Goal: Complete application form: Complete application form

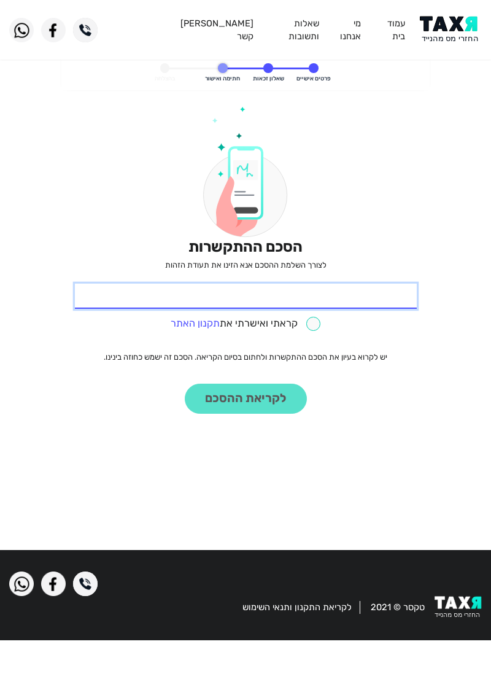
click at [342, 298] on input "* תעודת זהות" at bounding box center [246, 297] width 342 height 26
type input "30072195"
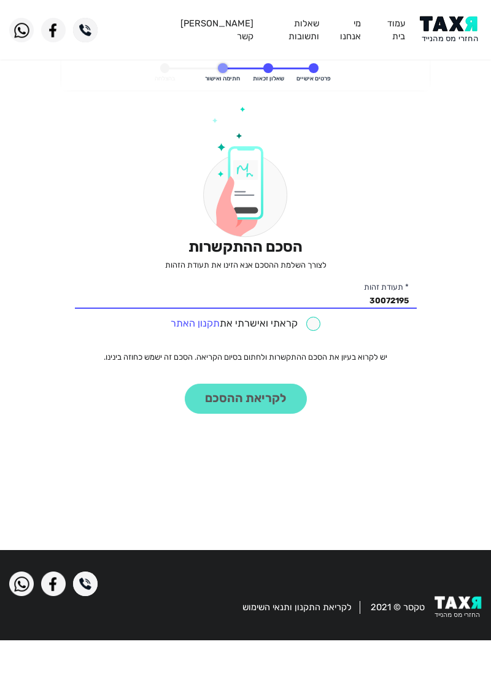
click at [310, 330] on input "checkbox" at bounding box center [246, 324] width 150 height 14
checkbox input "true"
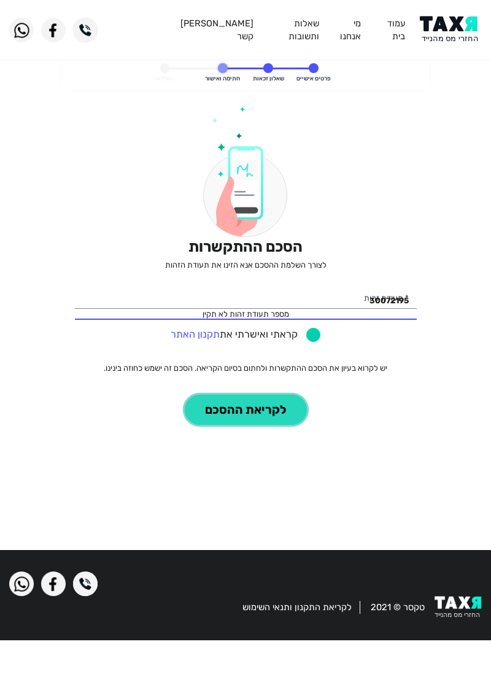
click at [252, 414] on button "לקריאת ההסכם" at bounding box center [246, 410] width 122 height 30
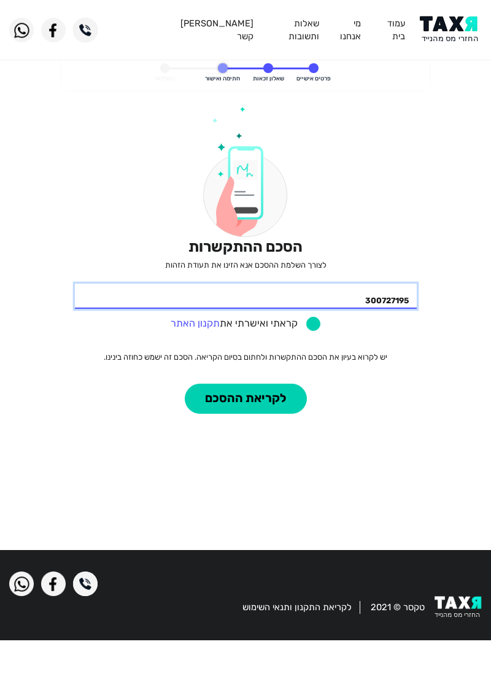
type input "300727195"
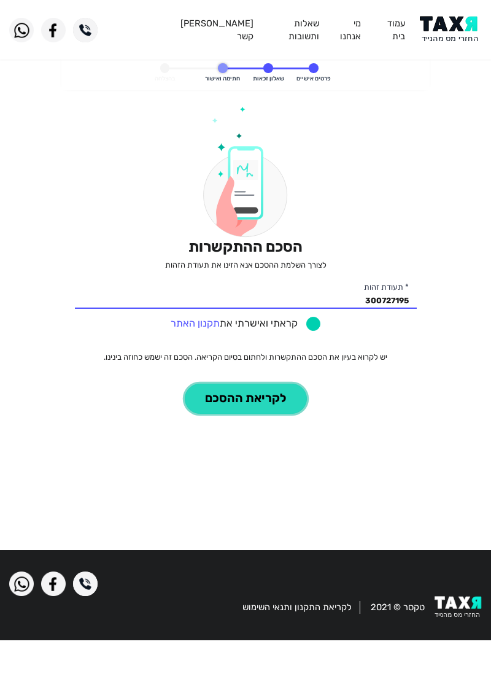
click at [251, 402] on button "לקריאת ההסכם" at bounding box center [246, 399] width 122 height 30
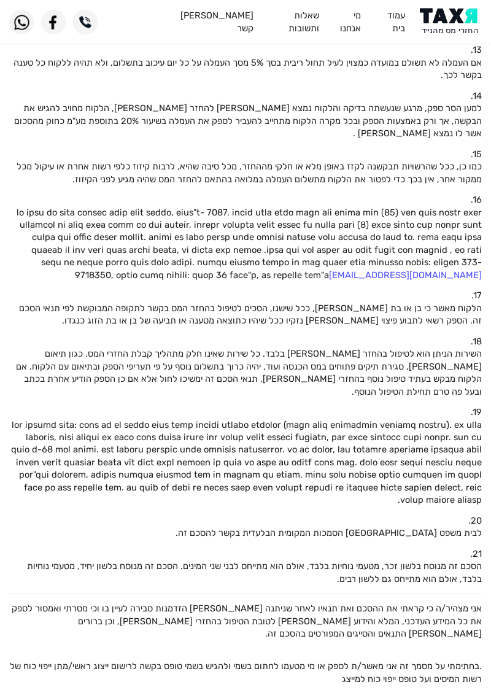
scroll to position [823, 0]
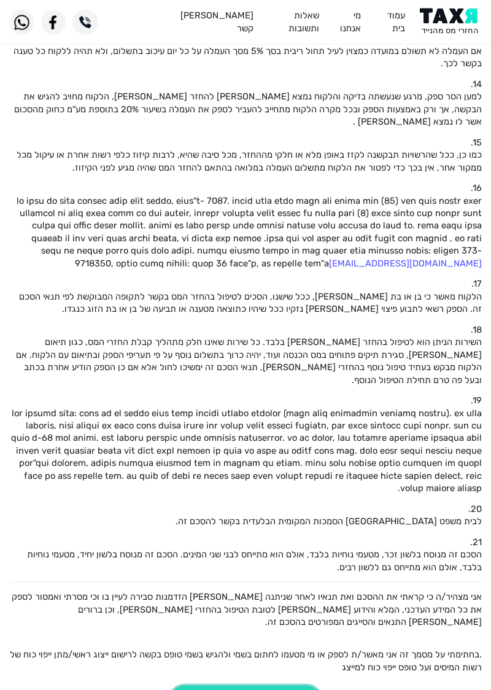
click at [263, 686] on button "קראתי וברצוני לחתום" at bounding box center [245, 701] width 151 height 30
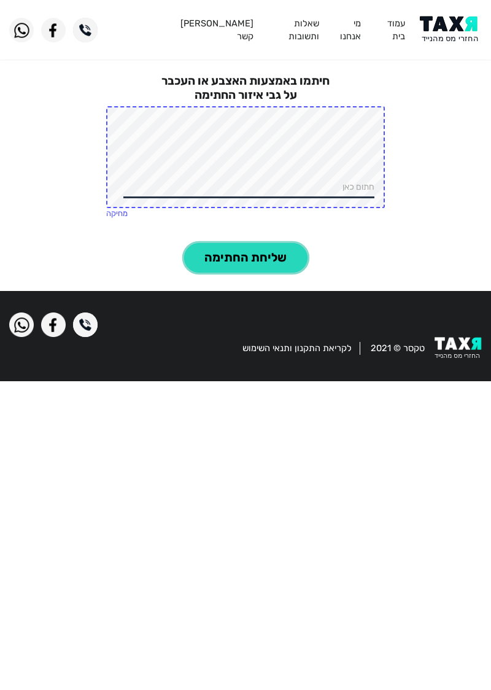
click at [255, 260] on button "שליחת החתימה" at bounding box center [245, 258] width 123 height 30
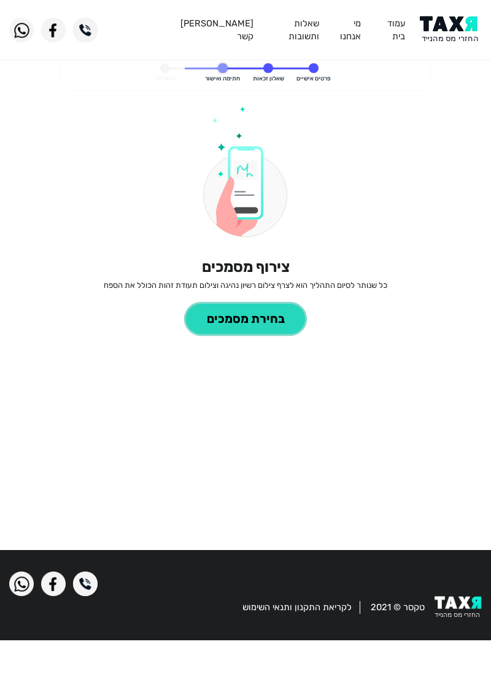
click at [198, 322] on button "בחירת מסמכים" at bounding box center [245, 319] width 119 height 30
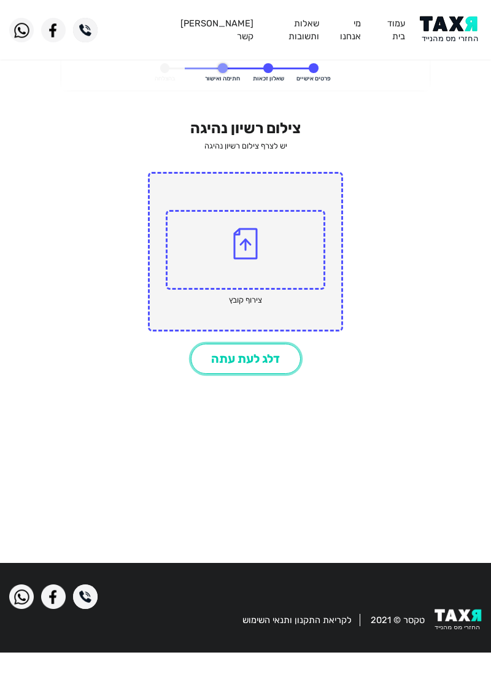
click at [213, 362] on button "דלג לעת עתה" at bounding box center [246, 359] width 110 height 30
click at [203, 363] on button "דלג לעת עתה" at bounding box center [246, 359] width 110 height 30
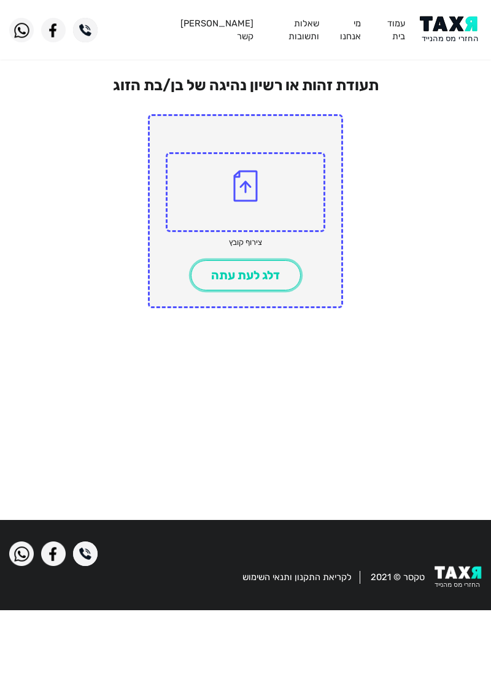
click at [201, 284] on button "דלג לעת עתה" at bounding box center [246, 275] width 110 height 30
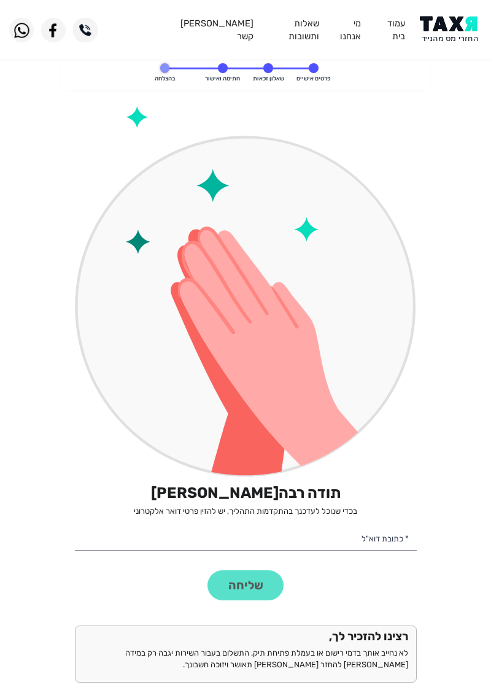
click at [225, 597] on div "שליחה" at bounding box center [245, 585] width 349 height 30
click at [226, 586] on div "שליחה" at bounding box center [245, 585] width 349 height 30
click at [225, 584] on div "שליחה" at bounding box center [245, 585] width 349 height 30
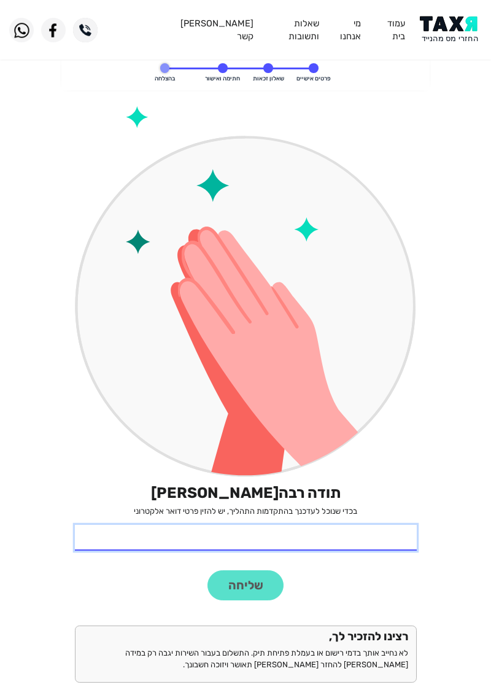
click at [184, 543] on input "* כתובת דוא"ל" at bounding box center [246, 538] width 342 height 26
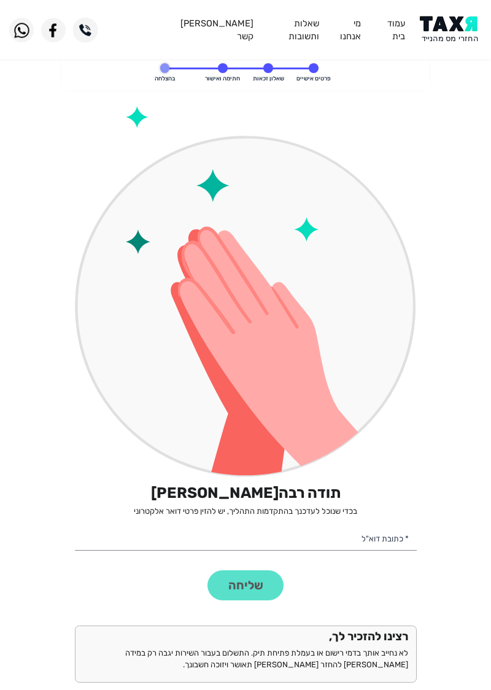
click at [222, 589] on div "שליחה" at bounding box center [245, 585] width 349 height 30
click at [230, 589] on div "שליחה" at bounding box center [245, 585] width 349 height 30
click at [222, 589] on div "שליחה" at bounding box center [245, 585] width 349 height 30
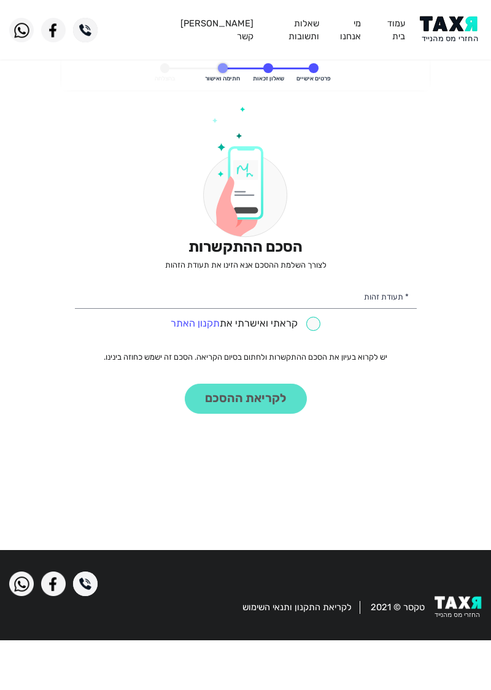
click at [304, 324] on input "checkbox" at bounding box center [246, 324] width 150 height 14
checkbox input "true"
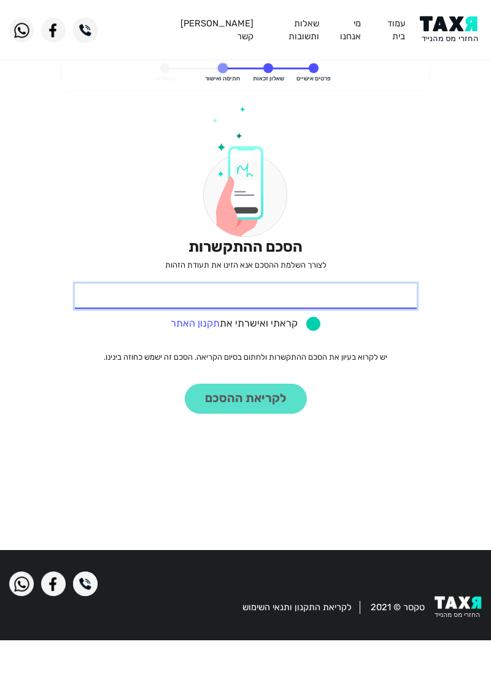
click at [380, 300] on input "* תעודת זהות" at bounding box center [246, 297] width 342 height 26
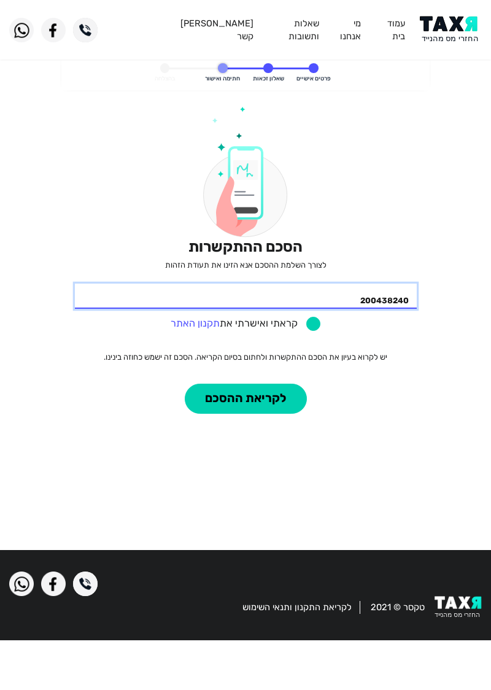
type input "200438240"
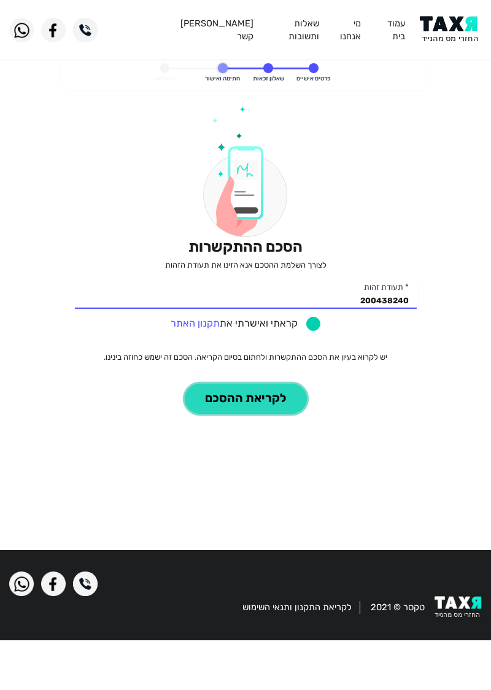
click at [273, 403] on button "לקריאת ההסכם" at bounding box center [246, 399] width 122 height 30
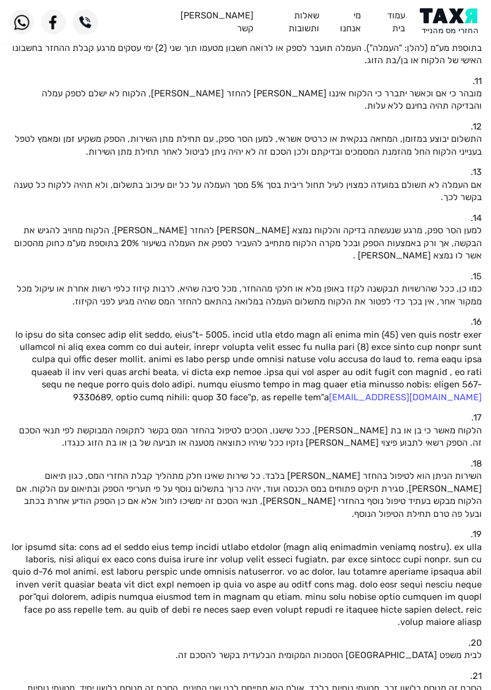
scroll to position [823, 0]
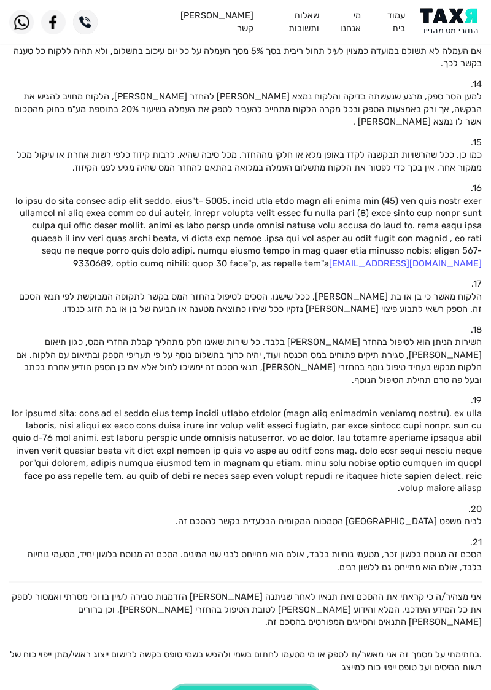
click at [283, 686] on button "קראתי וברצוני לחתום" at bounding box center [245, 701] width 151 height 30
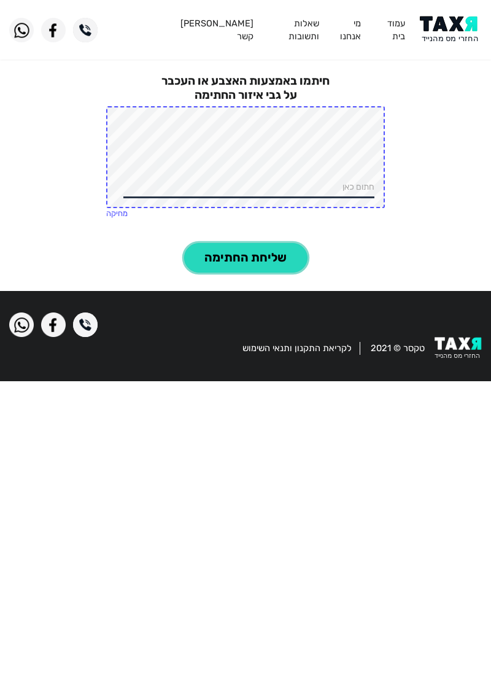
click at [252, 258] on button "שליחת החתימה" at bounding box center [245, 258] width 123 height 30
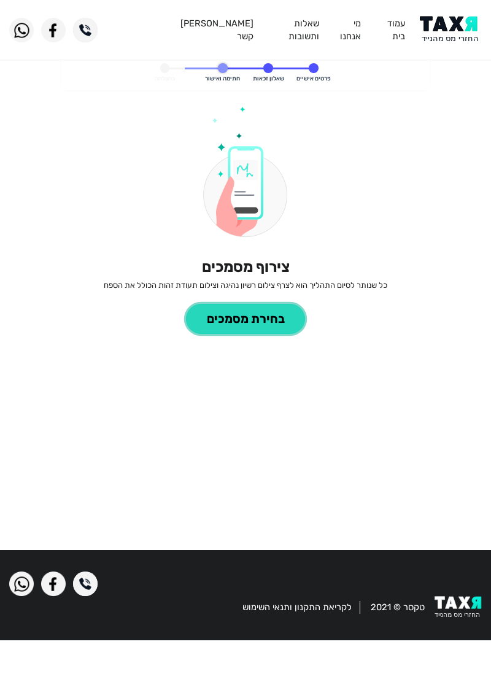
click at [263, 320] on button "בחירת מסמכים" at bounding box center [245, 319] width 119 height 30
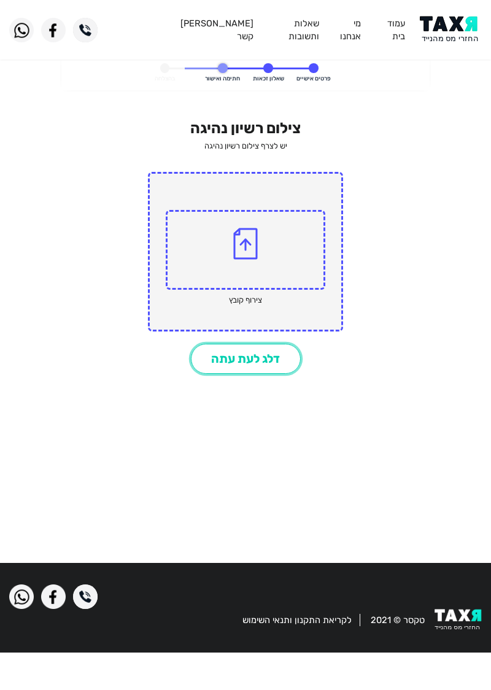
click at [267, 363] on button "דלג לעת עתה" at bounding box center [246, 359] width 110 height 30
click at [270, 362] on button "דלג לעת עתה" at bounding box center [246, 359] width 110 height 30
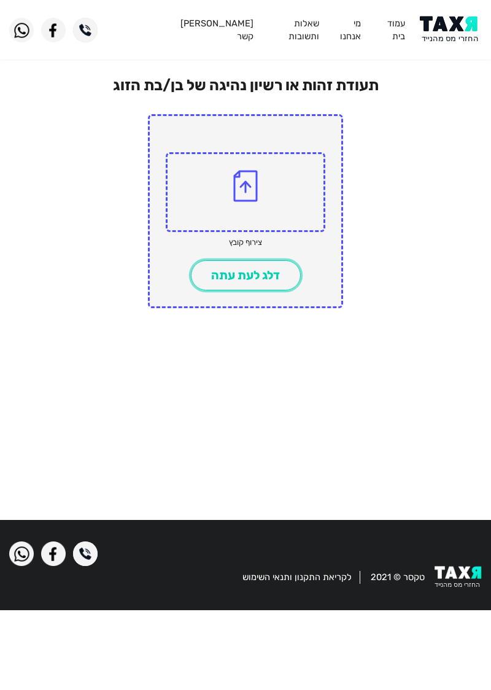
click at [257, 274] on button "דלג לעת עתה" at bounding box center [246, 275] width 110 height 30
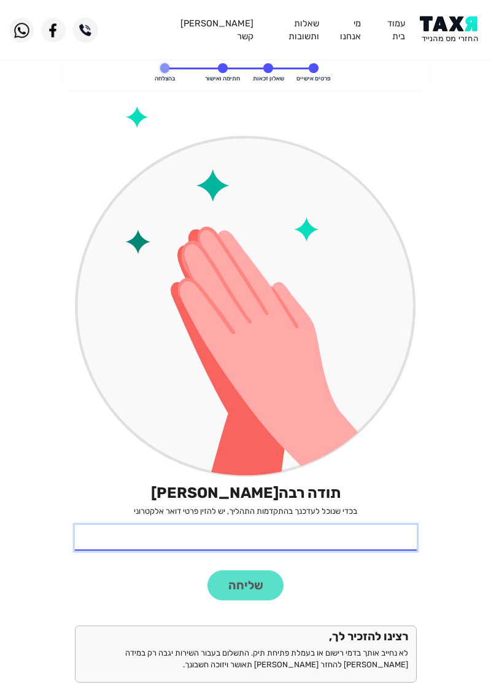
click at [344, 540] on input "* כתובת דוא"ל" at bounding box center [246, 538] width 342 height 26
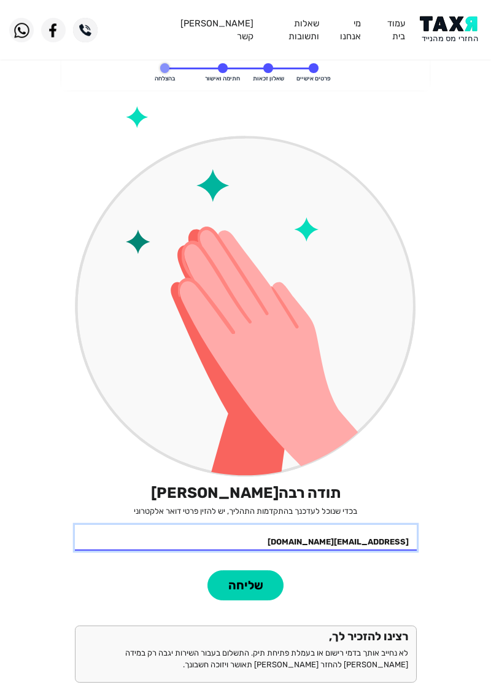
type input "elinorkiri777@walla.com"
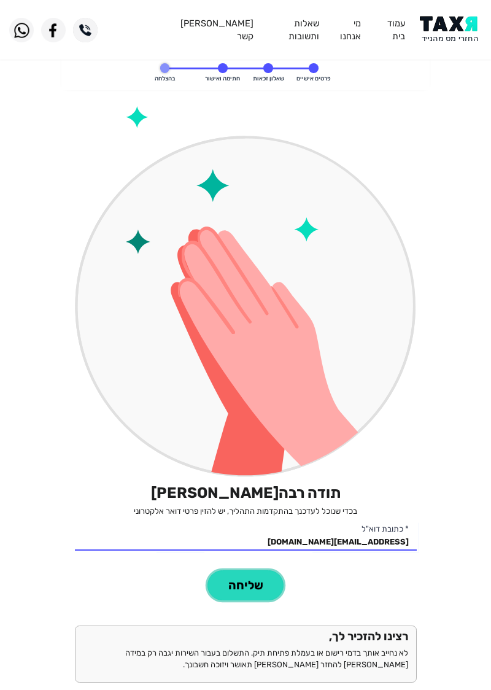
click at [260, 589] on button "שליחה" at bounding box center [245, 585] width 76 height 30
